Goal: Task Accomplishment & Management: Use online tool/utility

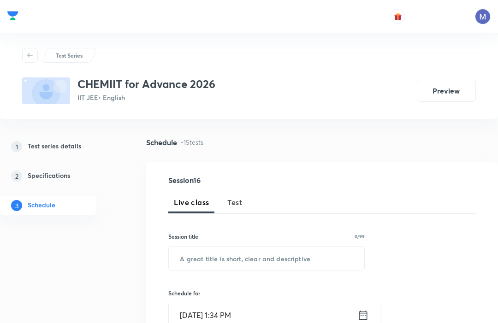
click at [238, 202] on span "Test" at bounding box center [234, 202] width 15 height 11
click at [263, 258] on input "text" at bounding box center [267, 259] width 196 height 24
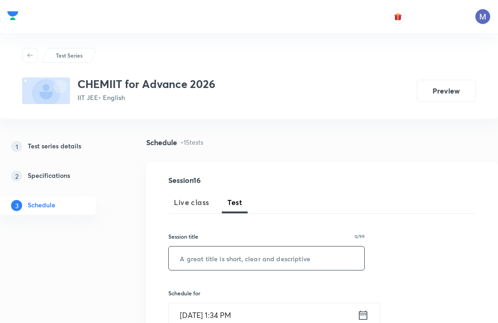
scroll to position [3, 0]
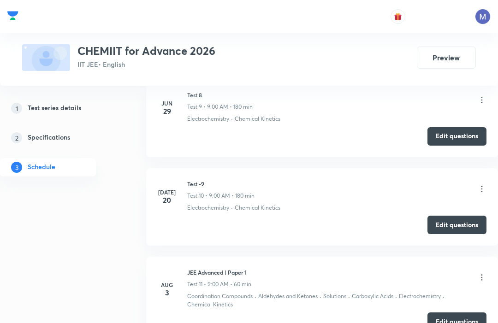
scroll to position [1208, 0]
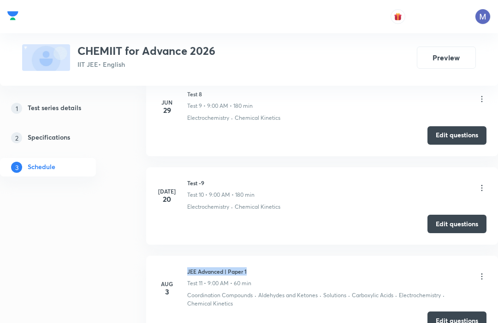
copy h6 "JEE Advanced | Paper 1"
click at [48, 103] on h5 "Test series details" at bounding box center [55, 108] width 54 height 11
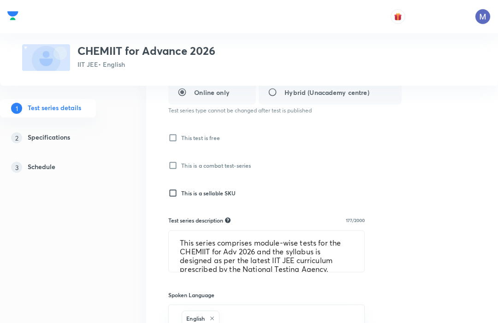
scroll to position [174, 0]
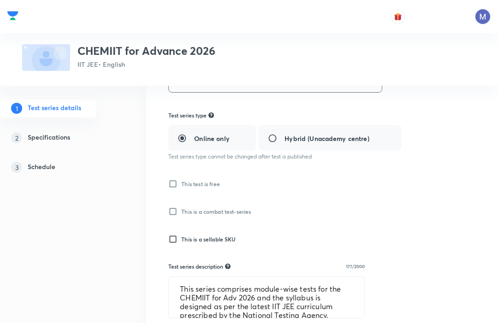
click at [43, 165] on h5 "Schedule" at bounding box center [42, 167] width 28 height 11
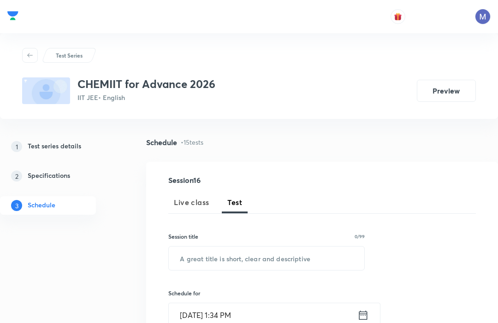
click at [47, 167] on link "2 Specifications" at bounding box center [61, 176] width 122 height 18
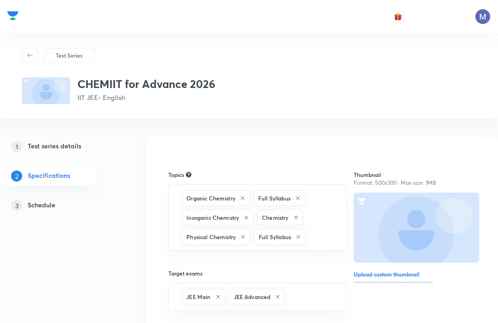
click at [43, 204] on h5 "Schedule" at bounding box center [42, 205] width 28 height 11
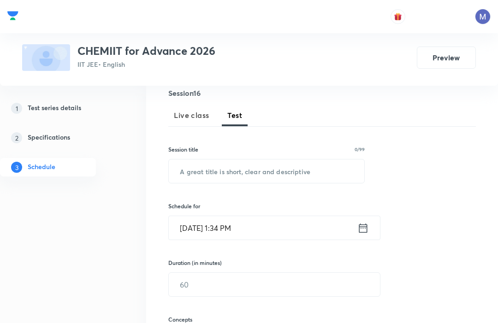
click at [196, 169] on input "text" at bounding box center [267, 172] width 196 height 24
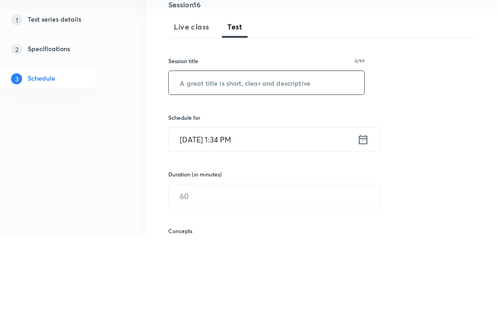
paste input "JEE Advanced | Paper 1"
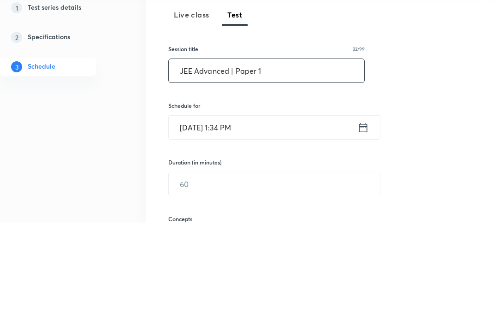
type input "JEE Advanced | Paper 1"
click at [369, 222] on icon at bounding box center [363, 228] width 12 height 13
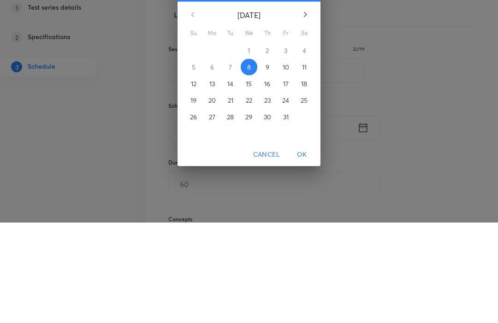
scroll to position [188, 0]
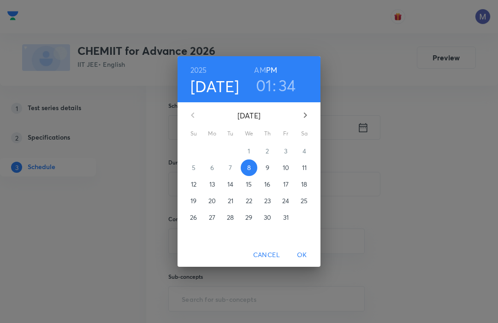
click at [196, 222] on p "26" at bounding box center [193, 217] width 7 height 9
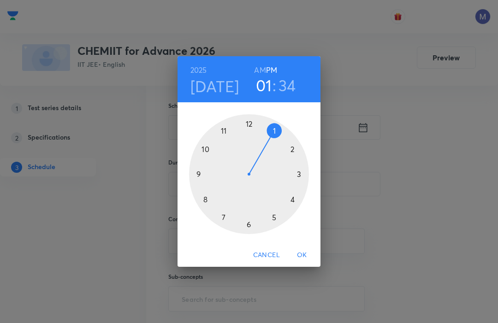
click at [195, 192] on div at bounding box center [249, 174] width 120 height 120
click at [248, 141] on div at bounding box center [249, 174] width 120 height 120
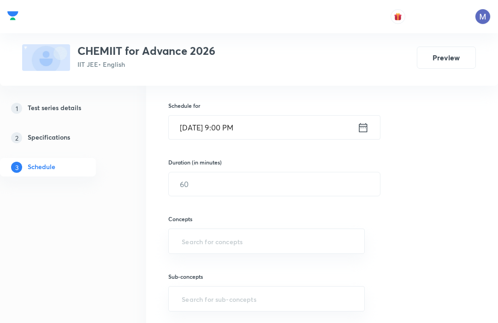
click at [330, 126] on input "Oct 26, 2025, 9:00 PM" at bounding box center [263, 128] width 189 height 24
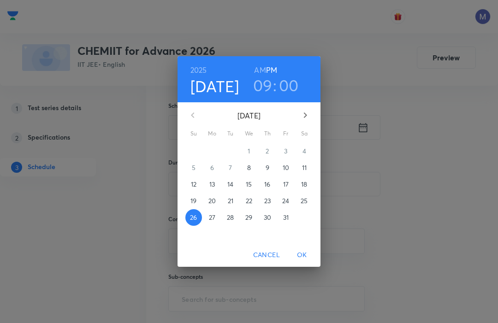
click at [260, 77] on h6 "AM" at bounding box center [260, 70] width 12 height 13
click at [302, 261] on span "OK" at bounding box center [302, 256] width 22 height 12
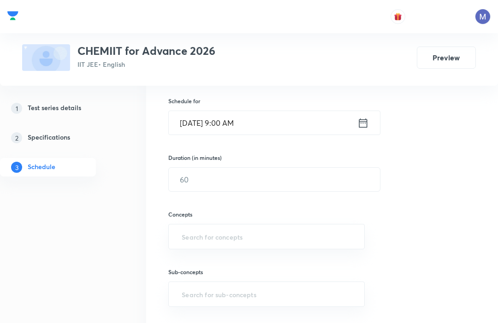
scroll to position [197, 0]
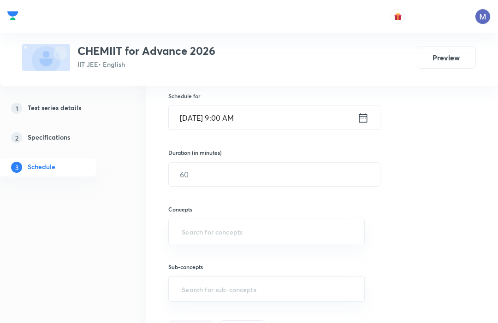
click at [210, 167] on input "text" at bounding box center [274, 175] width 211 height 24
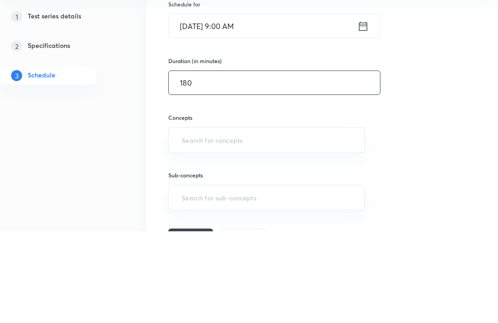
type input "180"
click at [192, 223] on input "text" at bounding box center [266, 231] width 173 height 17
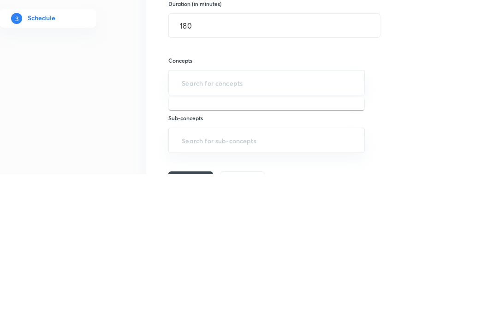
scroll to position [346, 0]
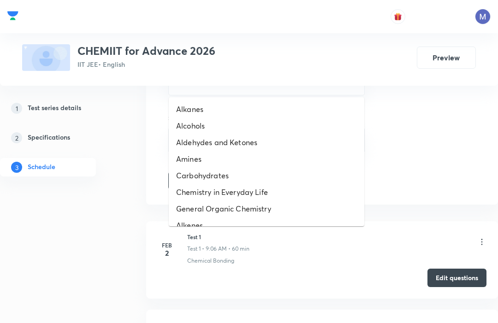
type input "ald"
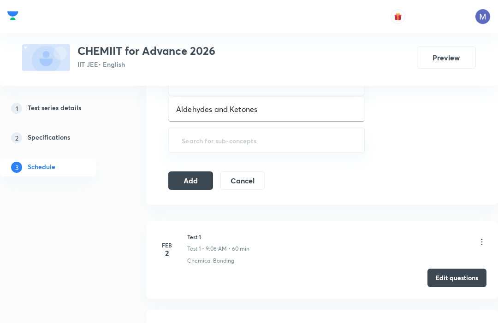
click at [191, 111] on li "Aldehydes and Ketones" at bounding box center [267, 109] width 196 height 17
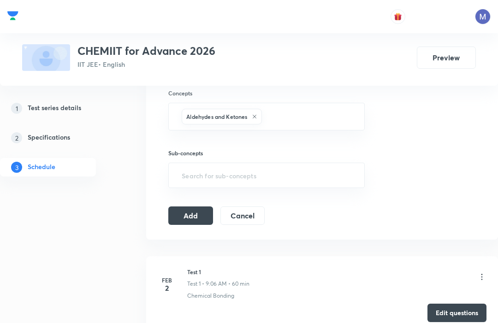
scroll to position [314, 0]
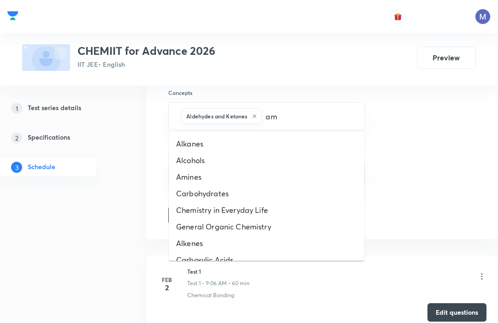
type input "ami"
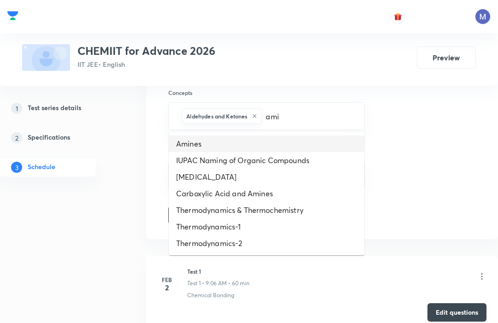
click at [189, 143] on li "Amines" at bounding box center [267, 144] width 196 height 17
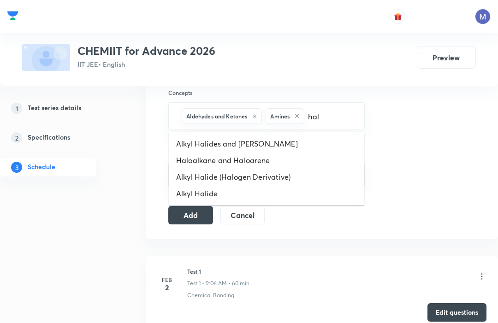
type input "halo"
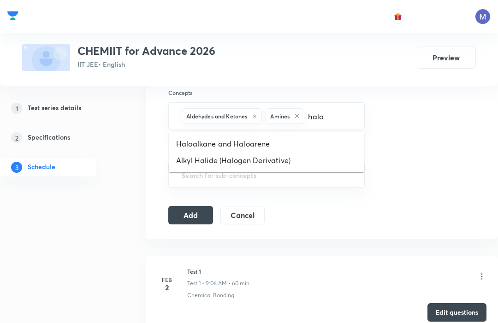
click at [193, 138] on li "Haloalkane and Haloarene" at bounding box center [267, 144] width 196 height 17
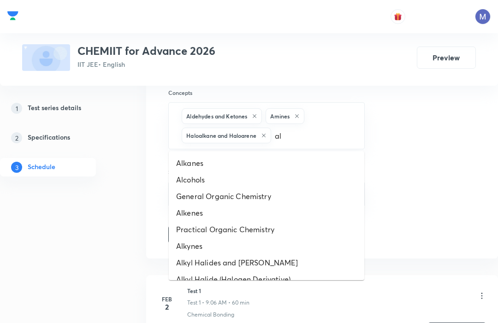
type input "alc"
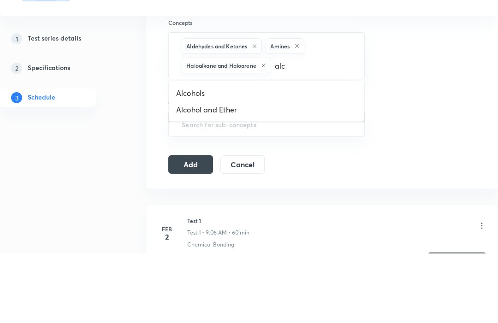
click at [190, 172] on li "Alcohol and Ether" at bounding box center [267, 180] width 196 height 17
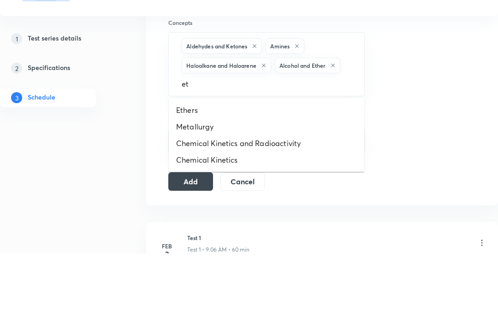
type input "e"
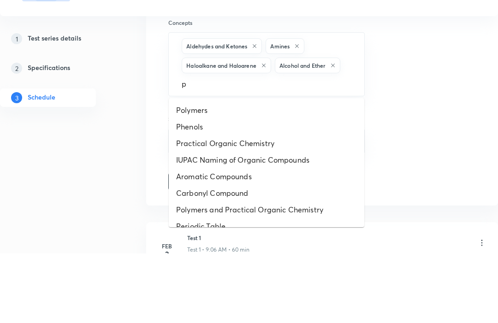
type input "ph"
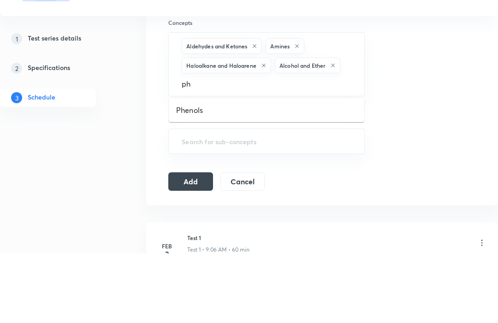
click at [189, 172] on li "Phenols" at bounding box center [267, 180] width 196 height 17
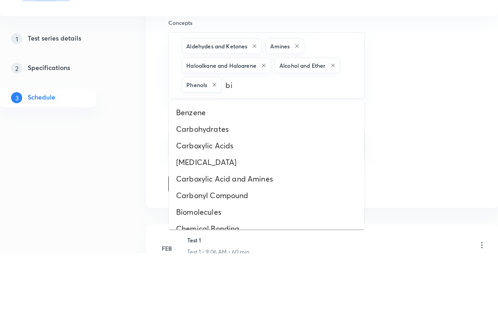
type input "bio"
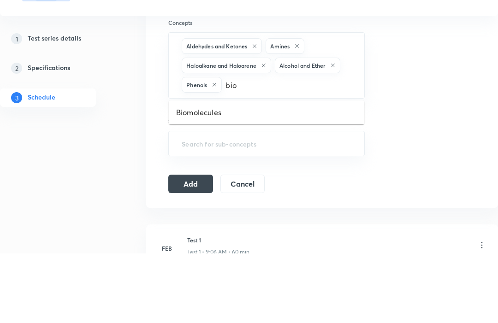
click at [190, 174] on li "Biomolecules" at bounding box center [267, 182] width 196 height 17
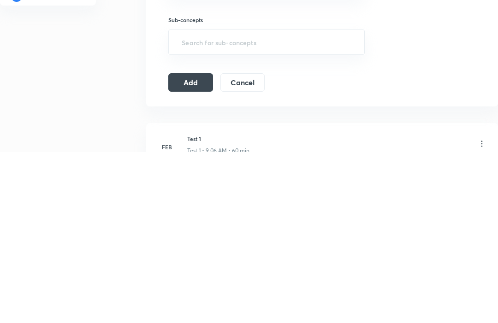
click at [182, 245] on button "Add" at bounding box center [190, 254] width 44 height 18
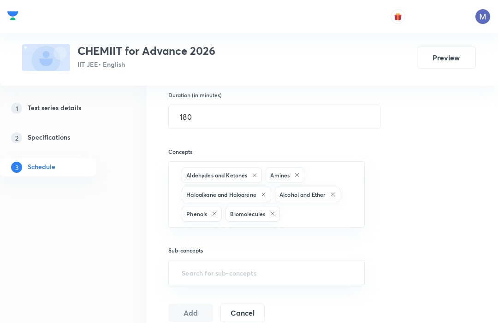
scroll to position [256, 0]
click at [191, 310] on button "Add" at bounding box center [190, 312] width 44 height 18
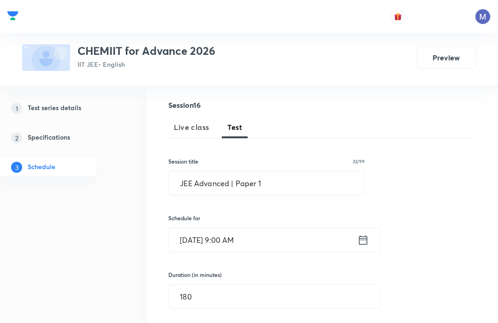
scroll to position [0, 0]
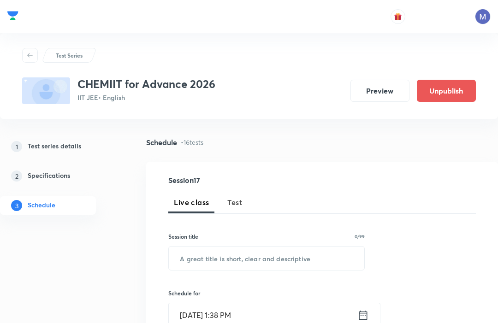
click at [236, 205] on span "Test" at bounding box center [234, 202] width 15 height 11
click at [190, 253] on input "text" at bounding box center [267, 259] width 196 height 24
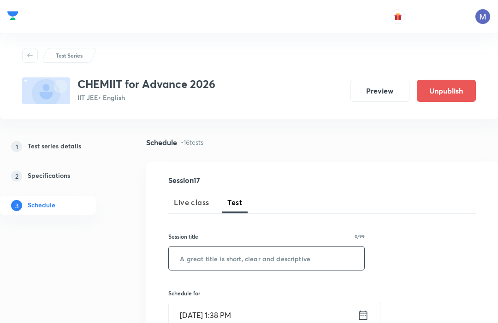
scroll to position [3, 0]
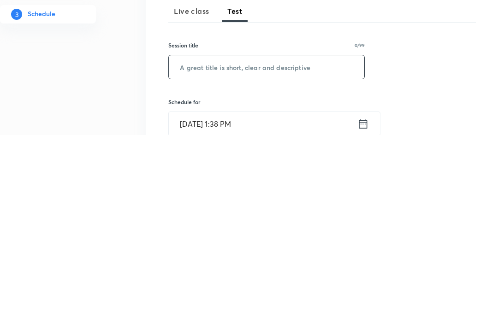
paste input "JEE Advanced | Paper 1"
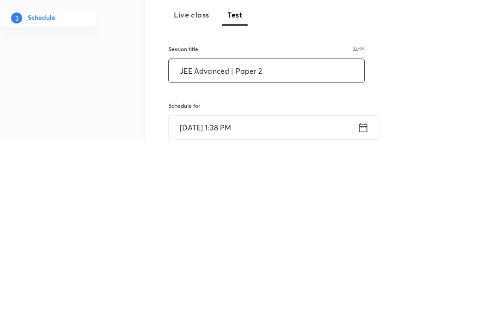
type input "JEE Advanced | Paper 2"
click at [365, 305] on icon at bounding box center [363, 311] width 12 height 13
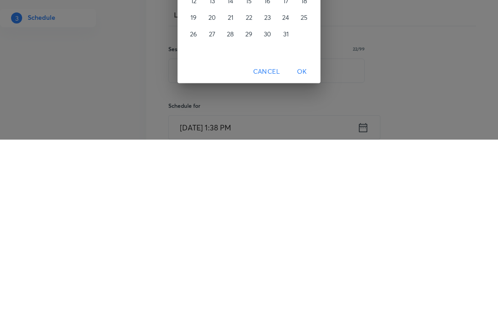
scroll to position [188, 0]
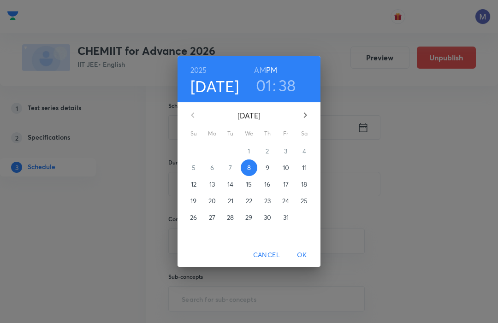
click at [197, 222] on span "26" at bounding box center [193, 217] width 17 height 9
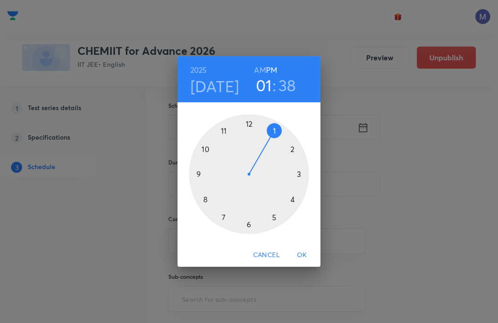
click at [299, 161] on div at bounding box center [249, 174] width 120 height 120
click at [246, 139] on div at bounding box center [249, 174] width 120 height 120
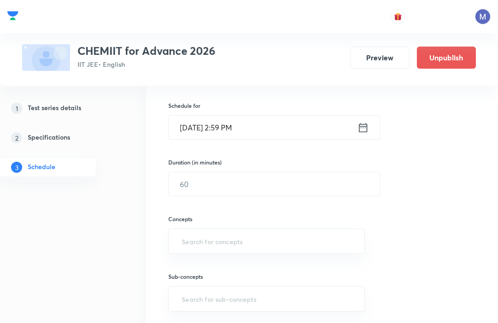
click at [359, 124] on icon at bounding box center [363, 127] width 12 height 13
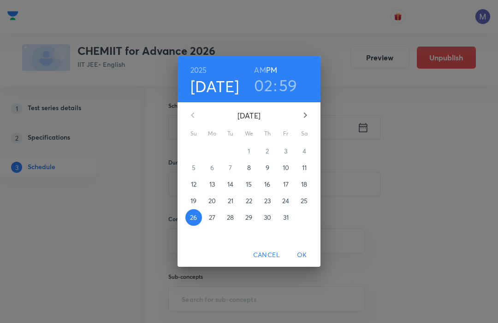
click at [289, 95] on h3 "59" at bounding box center [288, 85] width 18 height 19
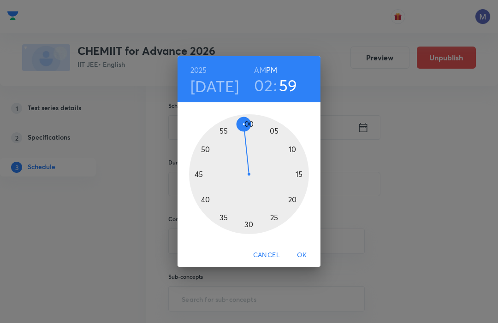
click at [251, 135] on div at bounding box center [249, 174] width 120 height 120
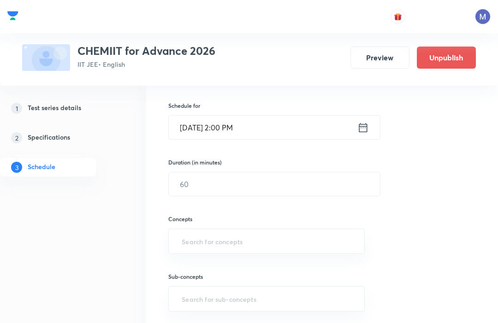
click at [203, 190] on input "text" at bounding box center [274, 185] width 211 height 24
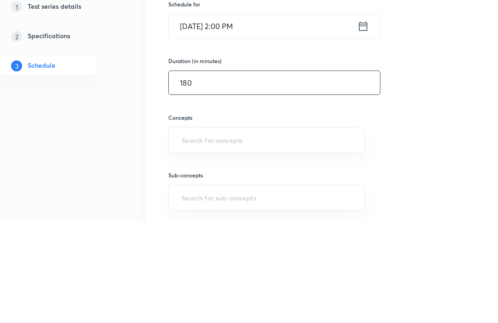
type input "180"
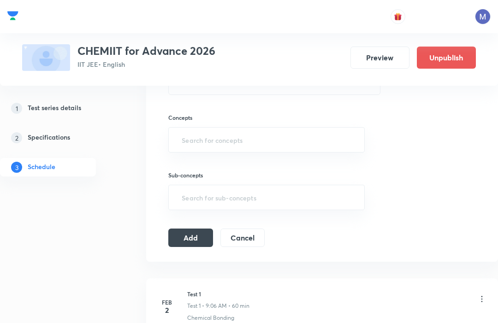
click at [191, 141] on input "text" at bounding box center [266, 139] width 173 height 17
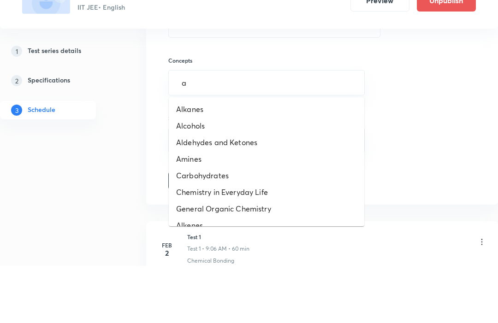
type input "al"
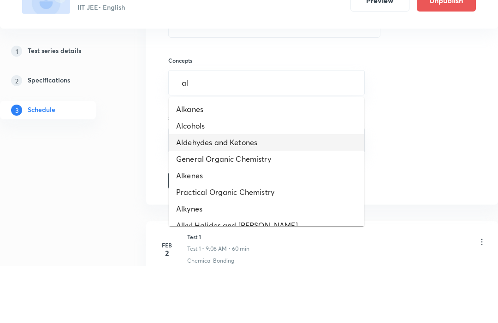
click at [198, 191] on li "Aldehydes and Ketones" at bounding box center [267, 199] width 196 height 17
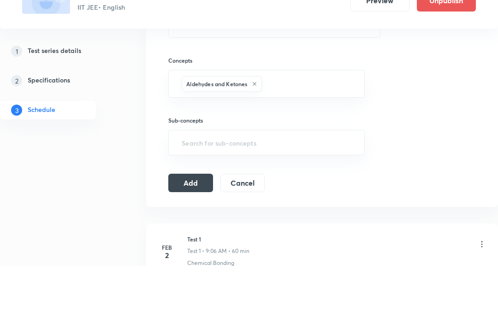
click at [493, 148] on div "Session 17 Live class Test Session title 22/99 JEE Advanced | Paper 2 ​ Schedul…" at bounding box center [322, 69] width 352 height 392
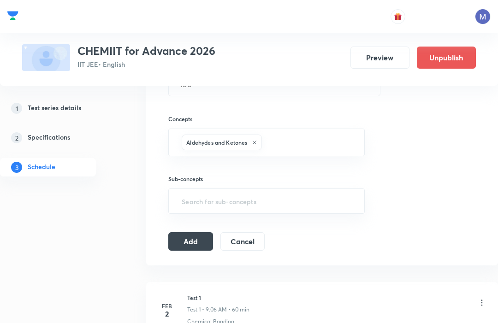
scroll to position [287, 0]
click at [284, 146] on input "text" at bounding box center [308, 143] width 89 height 17
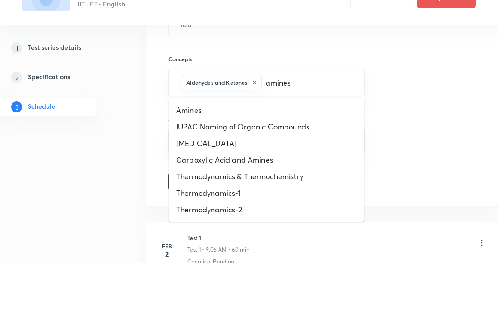
type input "amines"
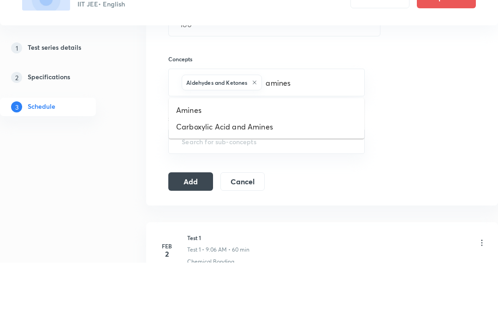
click at [188, 163] on li "Amines" at bounding box center [267, 171] width 196 height 17
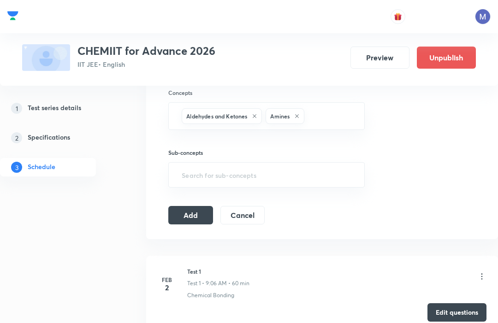
scroll to position [313, 0]
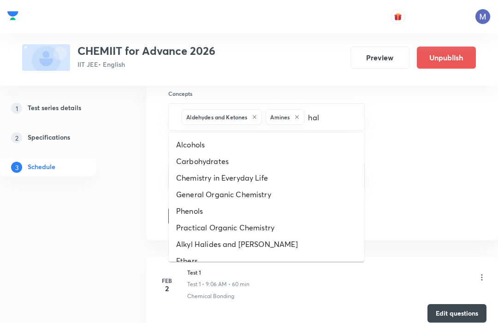
type input "halo"
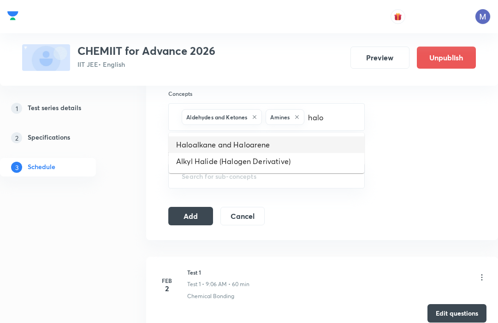
click at [192, 142] on li "Haloalkane and Haloarene" at bounding box center [267, 145] width 196 height 17
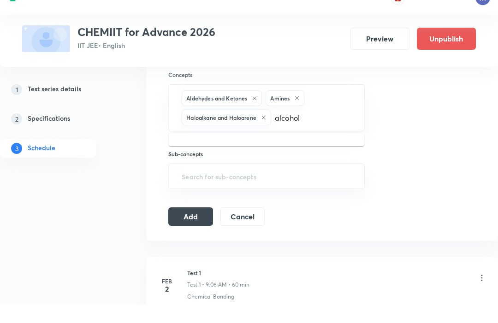
type input "alcohol"
click at [197, 156] on li "Alcohol and Ether" at bounding box center [267, 164] width 196 height 17
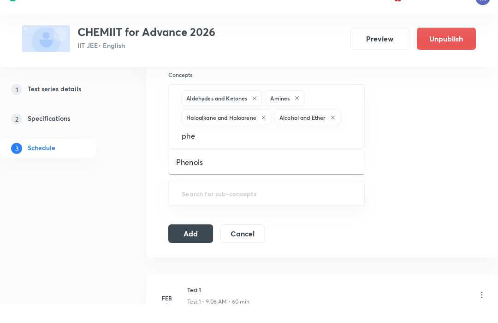
type input "phen"
click at [187, 173] on li "Phenols" at bounding box center [267, 181] width 196 height 17
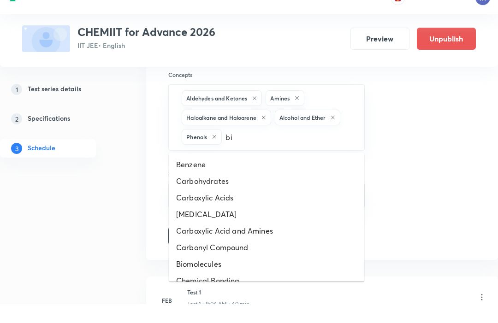
type input "bio"
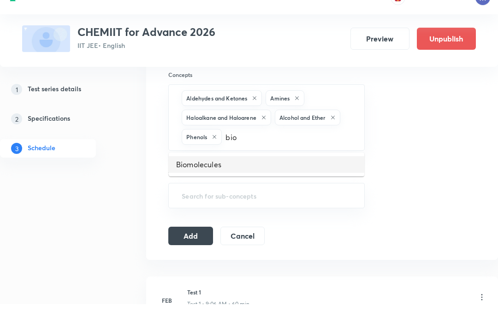
click at [185, 175] on li "Biomolecules" at bounding box center [267, 183] width 196 height 17
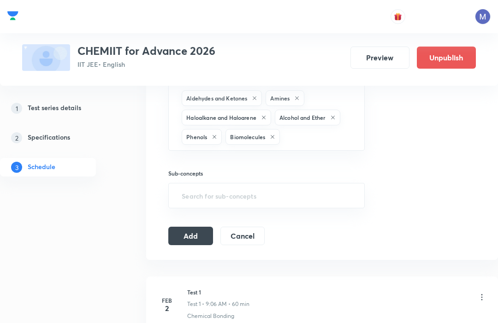
scroll to position [333, 0]
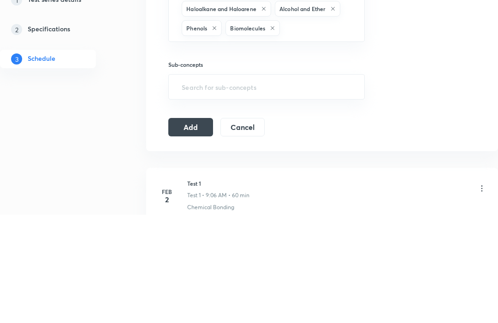
click at [184, 226] on button "Add" at bounding box center [190, 235] width 44 height 18
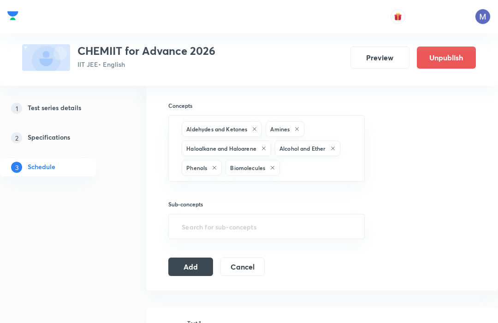
scroll to position [297, 0]
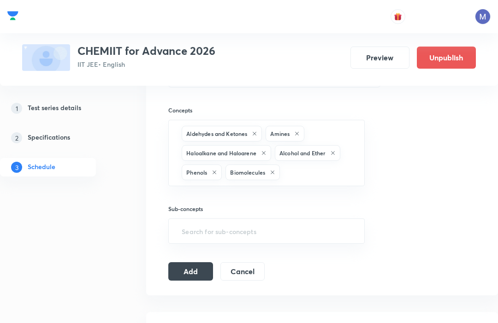
click at [184, 274] on button "Add" at bounding box center [190, 271] width 44 height 18
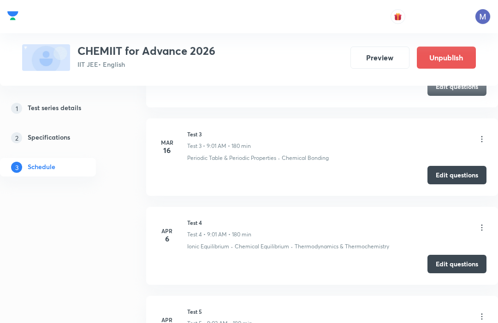
scroll to position [542, 0]
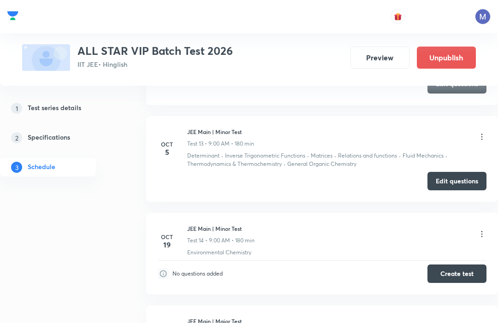
scroll to position [1644, 0]
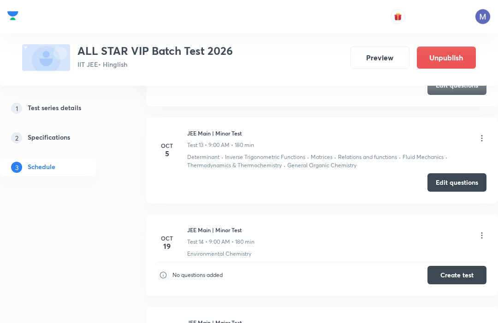
click at [482, 231] on icon at bounding box center [481, 235] width 9 height 9
click at [409, 249] on li "Edit" at bounding box center [435, 252] width 101 height 17
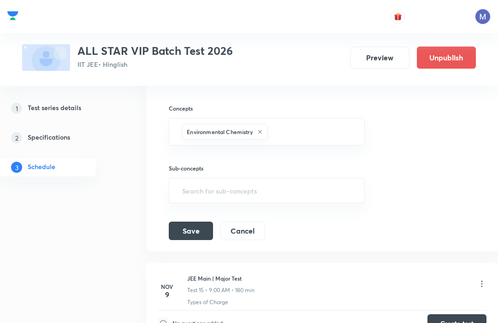
click at [262, 124] on div "Environmental Chemistry" at bounding box center [224, 132] width 85 height 16
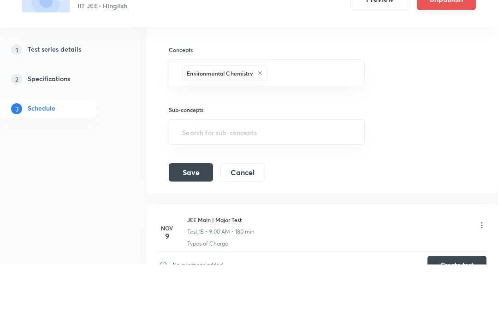
click at [265, 124] on div "Environmental Chemistry" at bounding box center [224, 132] width 85 height 16
click at [261, 130] on icon at bounding box center [260, 132] width 4 height 4
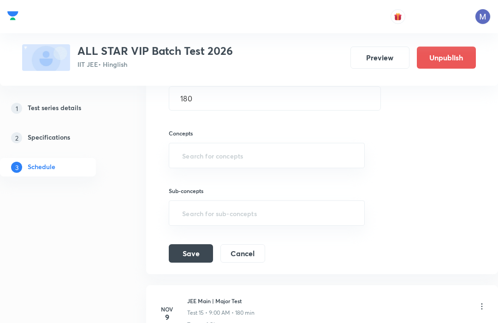
scroll to position [1618, 0]
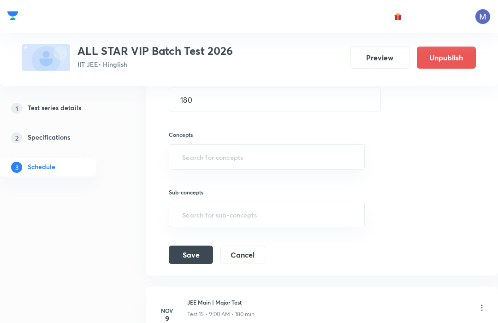
click at [181, 149] on input "text" at bounding box center [266, 157] width 173 height 17
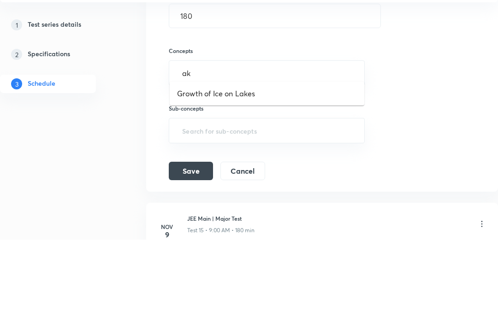
type input "a"
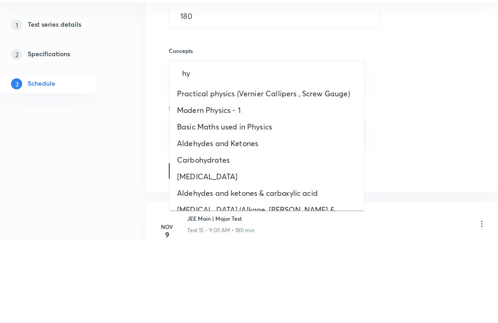
type input "hyd"
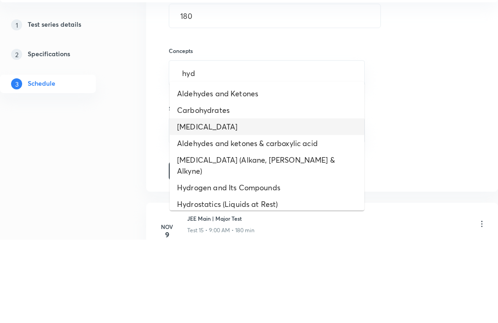
click at [189, 202] on li "[MEDICAL_DATA]" at bounding box center [267, 210] width 195 height 17
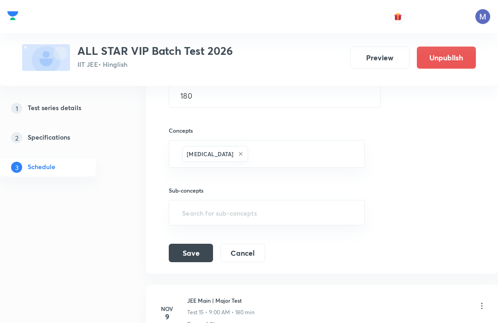
scroll to position [1619, 0]
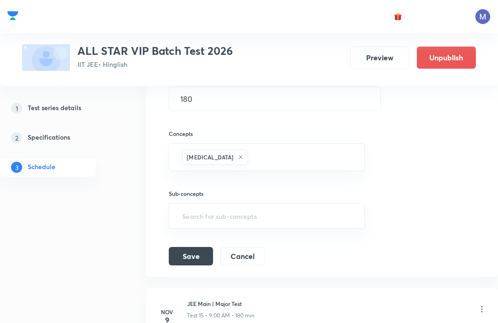
click at [252, 154] on input "text" at bounding box center [301, 157] width 103 height 17
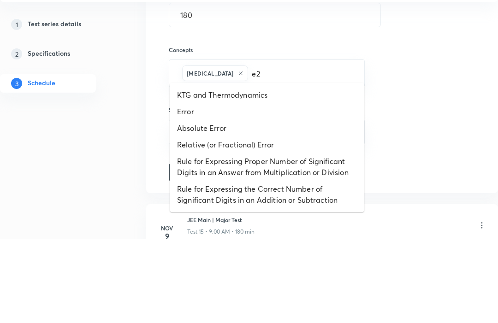
type input "e"
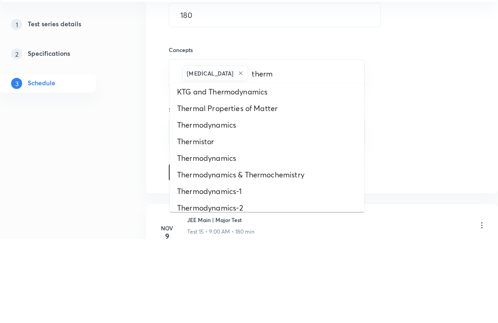
scroll to position [0, 0]
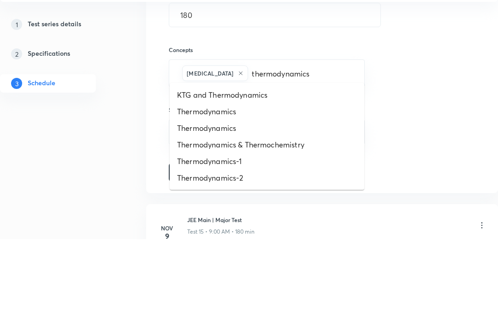
type input "thermodynamics &"
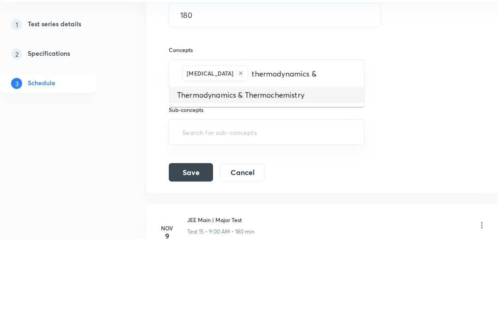
click at [195, 171] on li "Thermodynamics & Thermochemistry" at bounding box center [267, 179] width 195 height 17
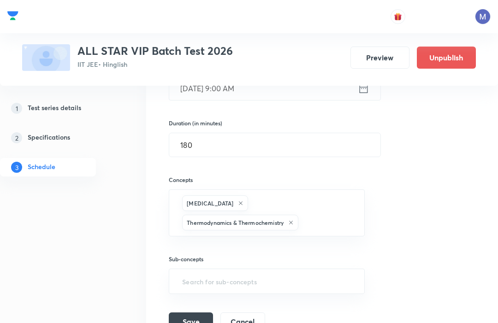
scroll to position [1572, 0]
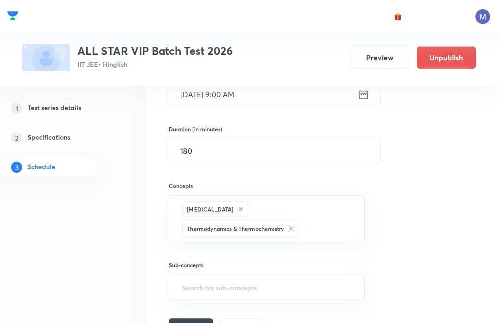
click at [309, 220] on input "text" at bounding box center [326, 228] width 53 height 17
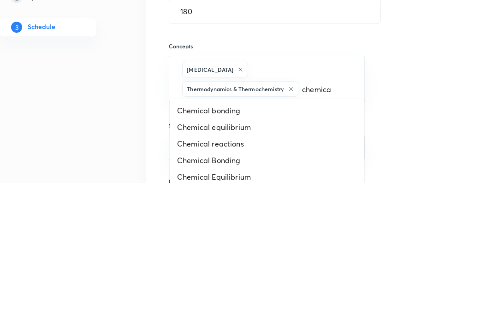
type input "chemical"
click at [196, 259] on li "Chemical equilibrium" at bounding box center [267, 267] width 195 height 17
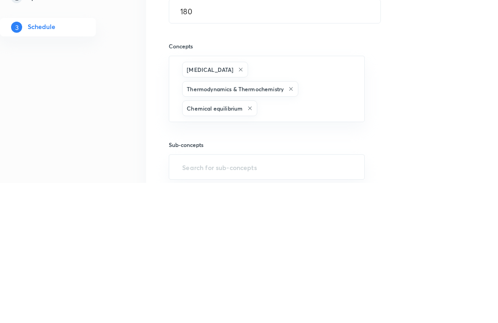
scroll to position [1707, 0]
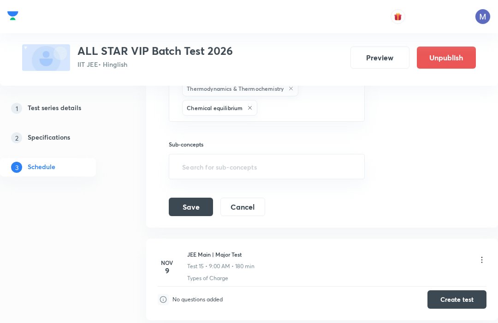
click at [187, 198] on button "Save" at bounding box center [191, 207] width 44 height 18
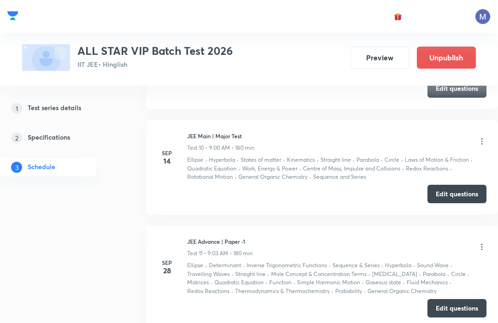
scroll to position [985, 0]
